Goal: Information Seeking & Learning: Learn about a topic

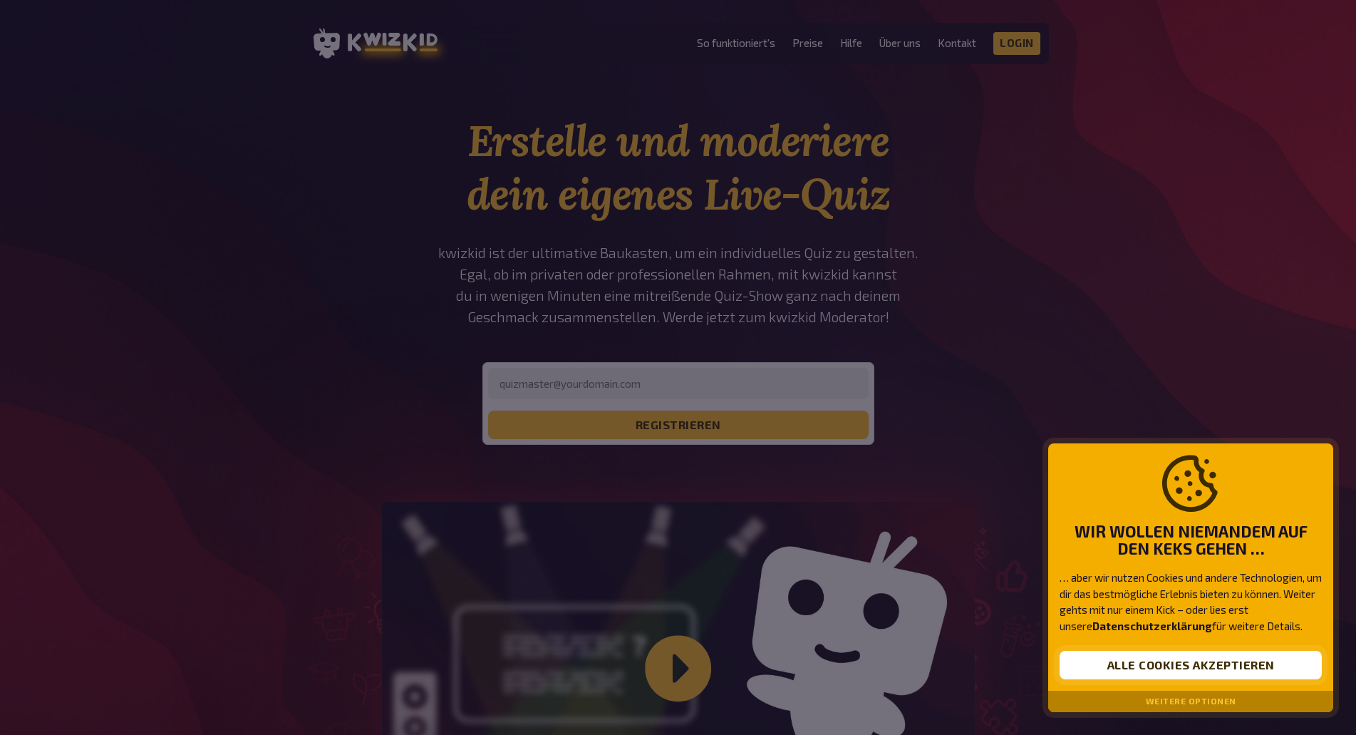
click at [1195, 666] on button "Alle Cookies akzeptieren" at bounding box center [1191, 665] width 262 height 29
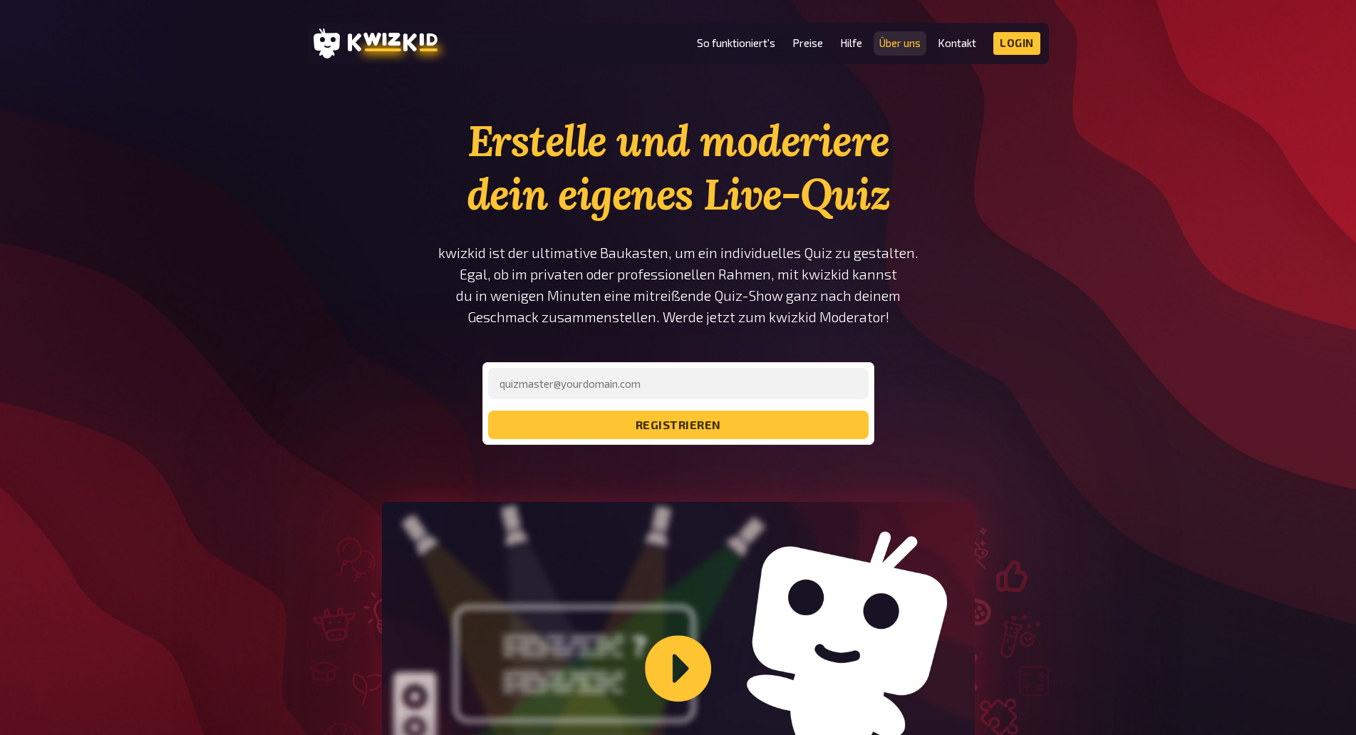
click at [906, 43] on link "Über uns" at bounding box center [900, 43] width 41 height 12
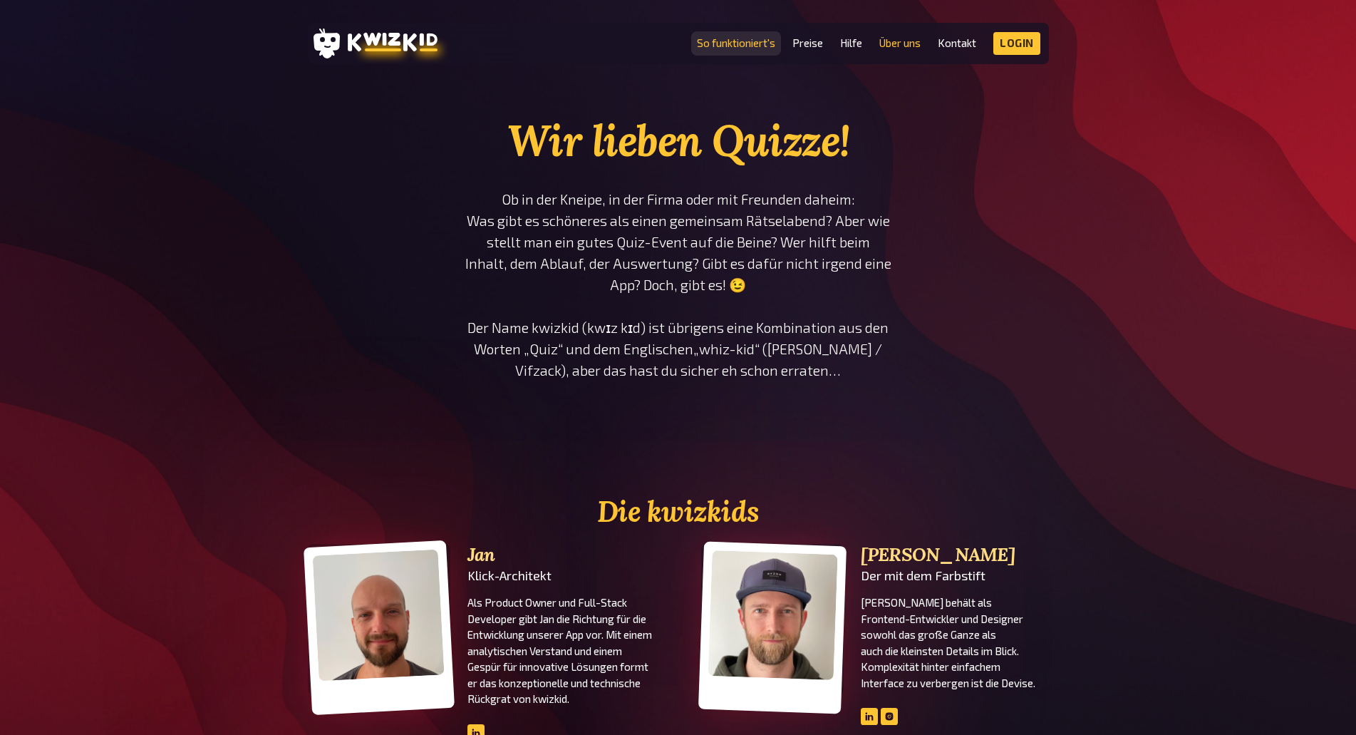
click at [748, 45] on link "So funktioniert's" at bounding box center [736, 43] width 78 height 12
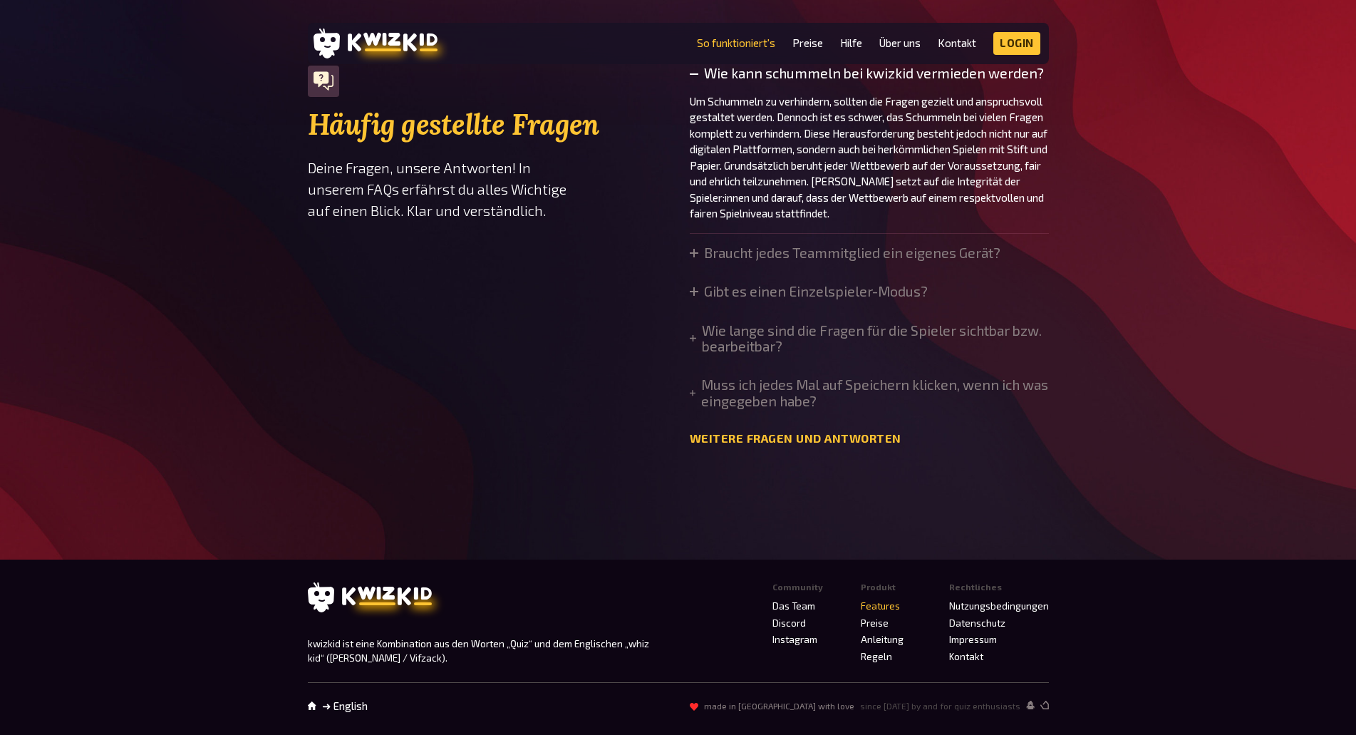
scroll to position [4870, 0]
click at [695, 257] on icon at bounding box center [694, 253] width 9 height 9
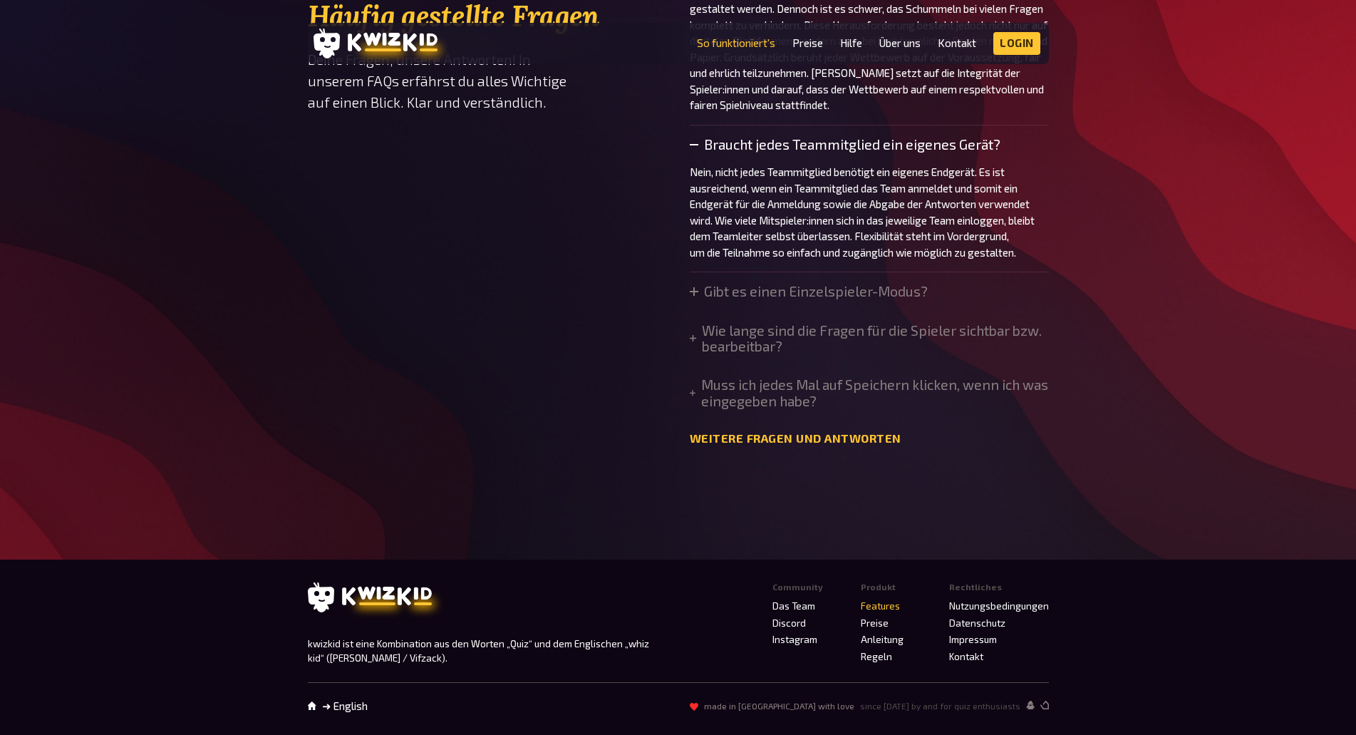
scroll to position [4989, 0]
click at [693, 396] on icon at bounding box center [693, 393] width 6 height 6
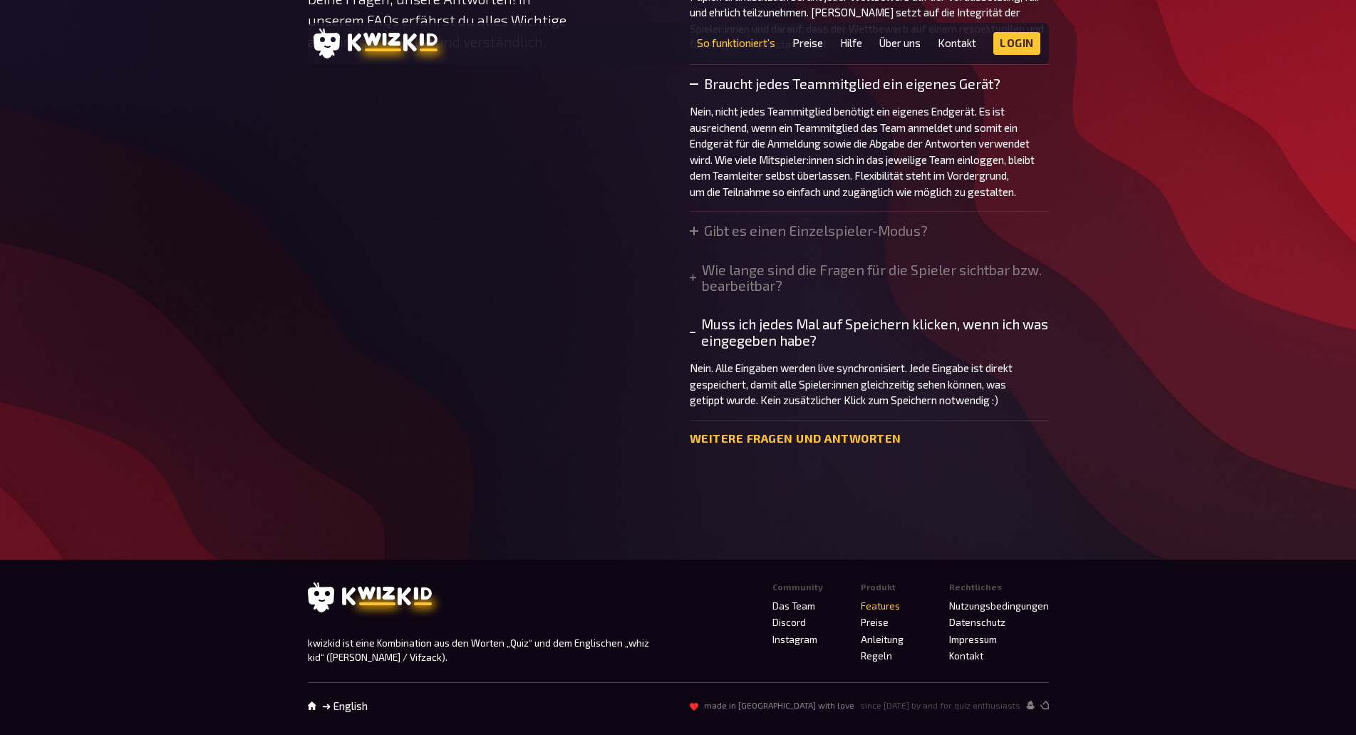
scroll to position [5087, 0]
click at [834, 438] on link "Weitere Fragen und Antworten" at bounding box center [796, 439] width 212 height 14
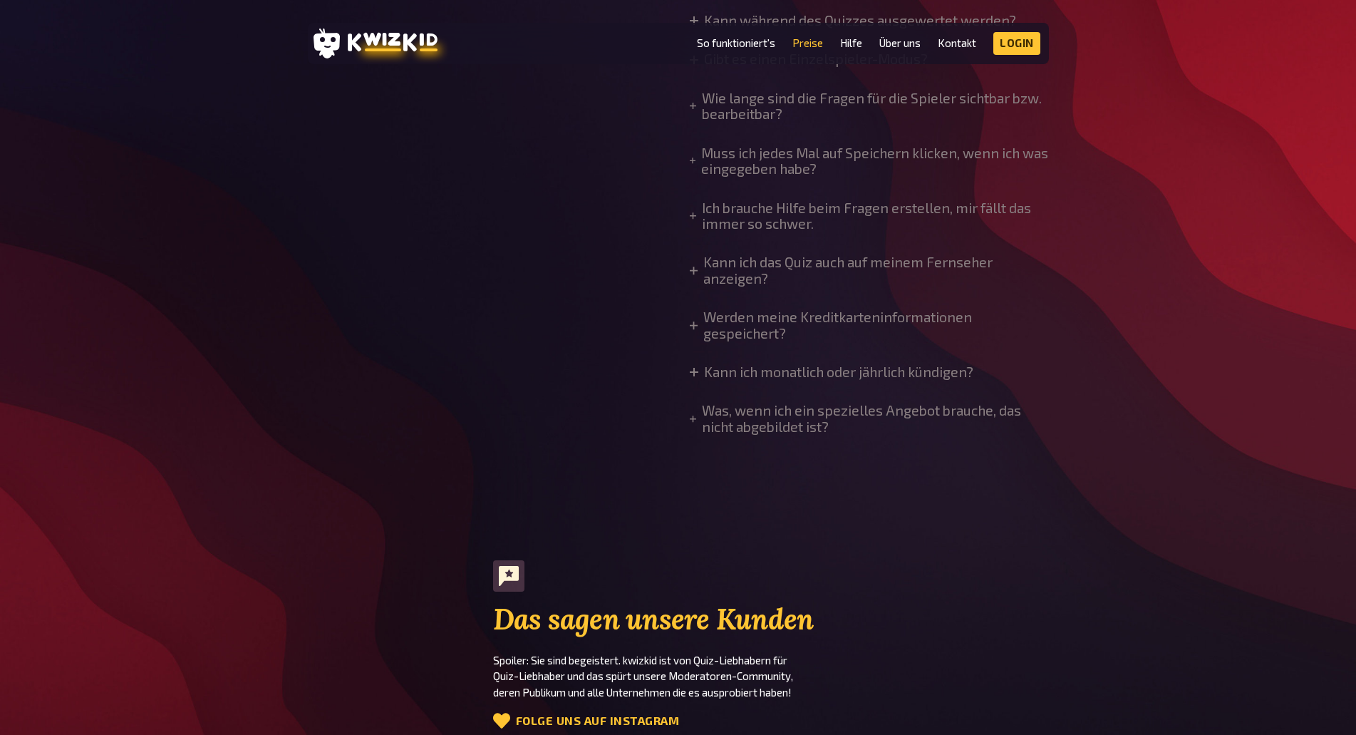
scroll to position [1306, 0]
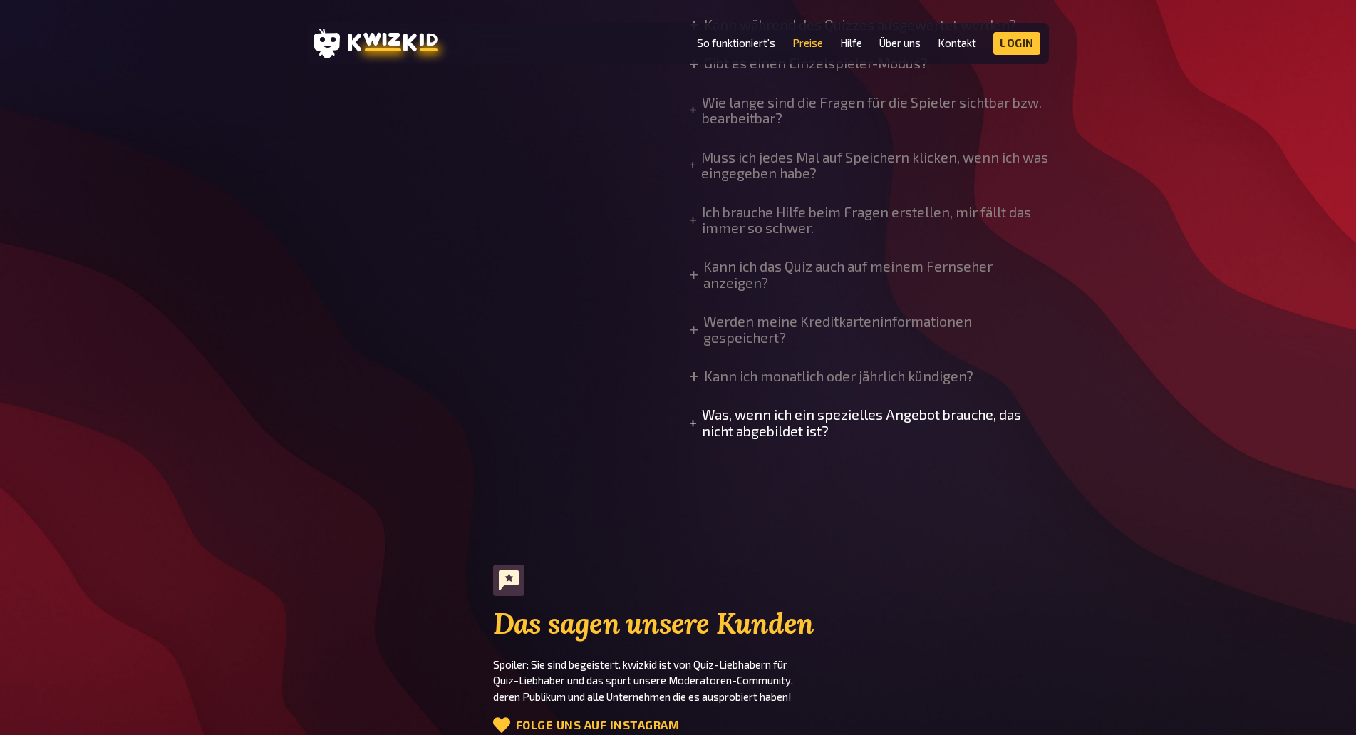
click at [695, 421] on icon at bounding box center [693, 423] width 6 height 9
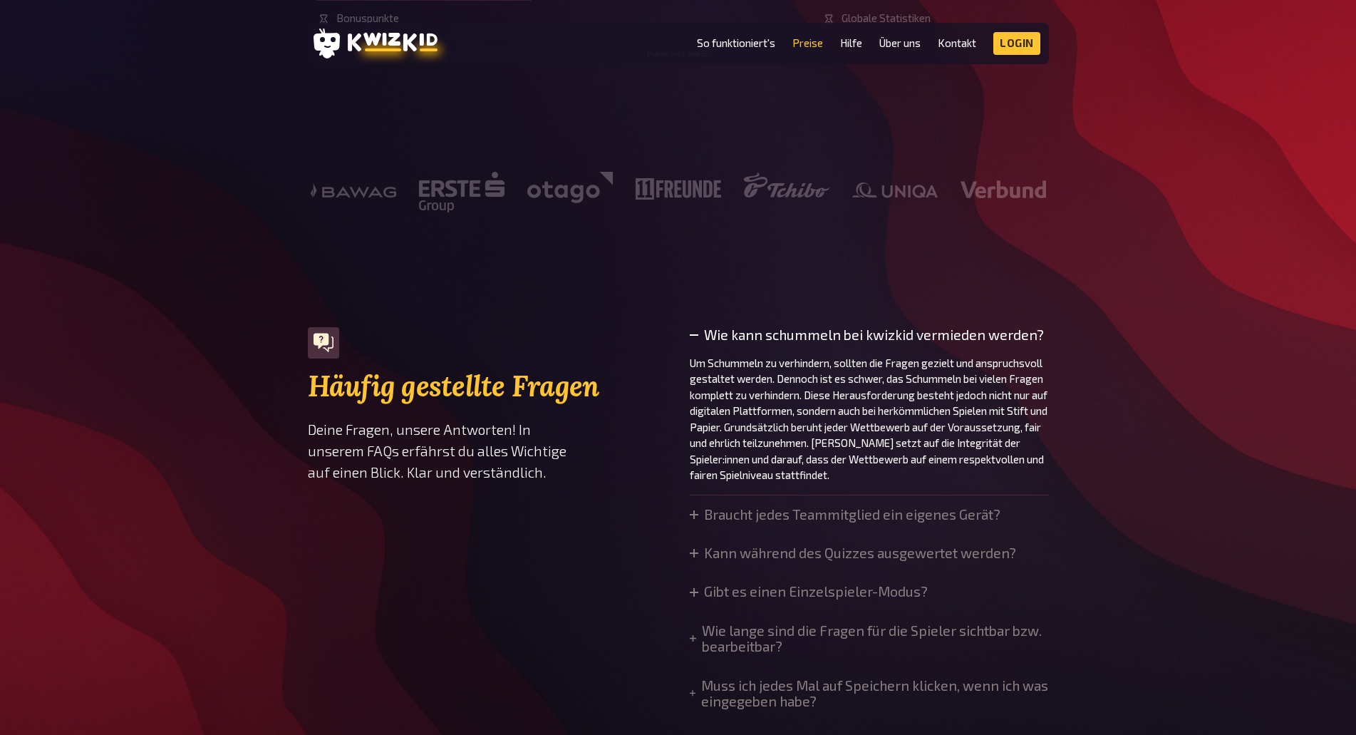
scroll to position [593, 0]
